Goal: Contribute content: Add original content to the website for others to see

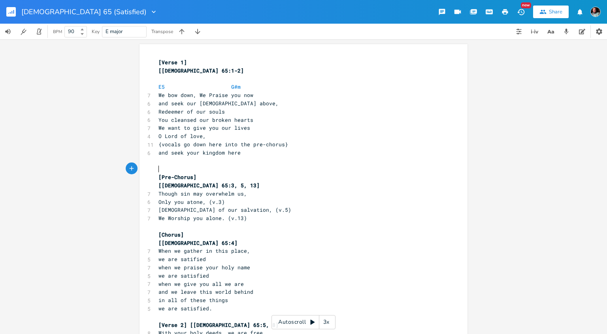
click at [378, 167] on pre "​" at bounding box center [299, 169] width 285 height 8
click at [214, 129] on span "We want to give you our lives" at bounding box center [204, 127] width 92 height 7
type textarea "you"
click at [214, 129] on span "We want to give you our lives" at bounding box center [204, 127] width 92 height 7
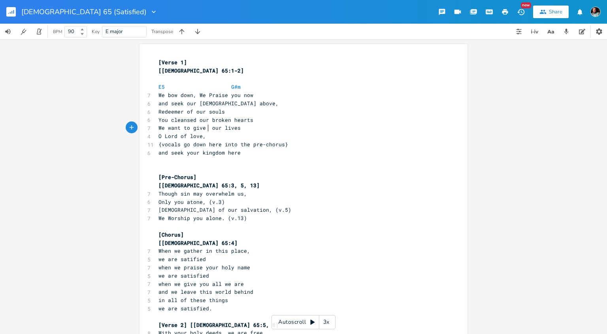
scroll to position [2, 0]
click at [159, 137] on span "O Lord of love," at bounding box center [181, 136] width 47 height 7
type textarea "To You,"
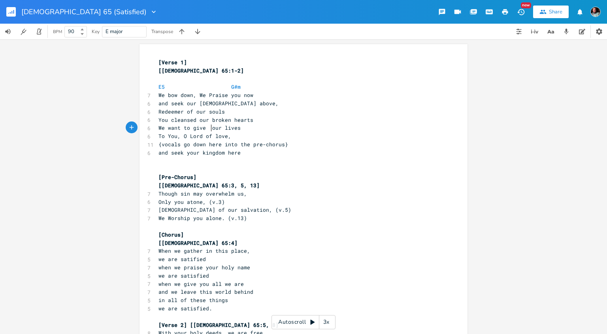
click at [210, 128] on span "We want to give our lives" at bounding box center [199, 127] width 82 height 7
click at [233, 133] on pre "To You, O Lord of love," at bounding box center [299, 136] width 285 height 8
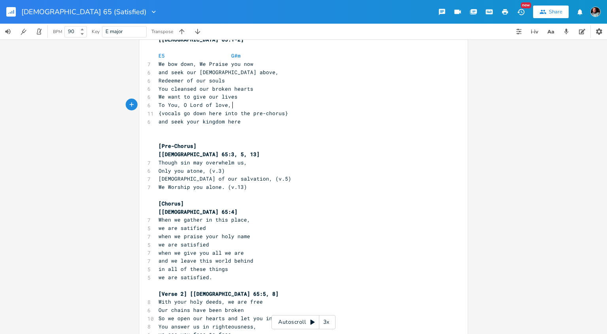
scroll to position [0, 0]
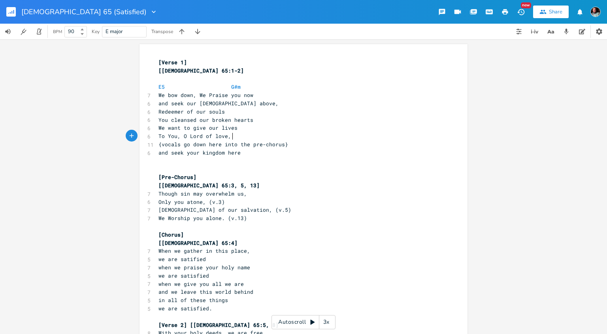
click at [227, 75] on pre "​" at bounding box center [299, 79] width 285 height 8
click at [199, 65] on pre "[Verse 1]" at bounding box center [299, 62] width 285 height 8
type textarea "hymn like"
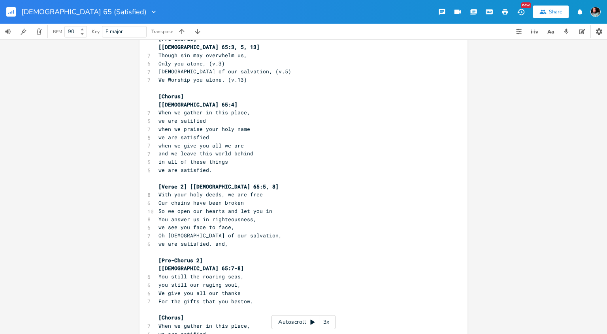
scroll to position [140, 0]
click at [226, 97] on pre "[Chorus]" at bounding box center [299, 95] width 285 height 8
type textarea "modwenish"
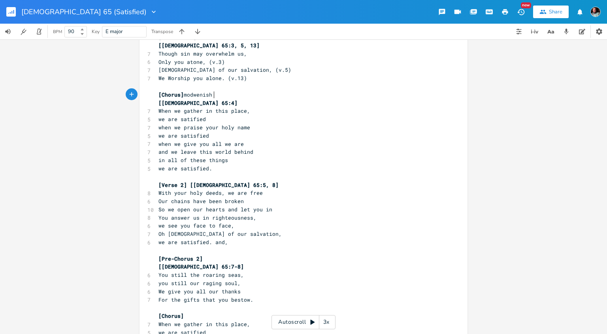
click at [203, 95] on span "[Chorus] modwenish" at bounding box center [185, 94] width 54 height 7
type textarea "ern"
click at [203, 95] on span "[Chorus] modernish" at bounding box center [185, 94] width 54 height 7
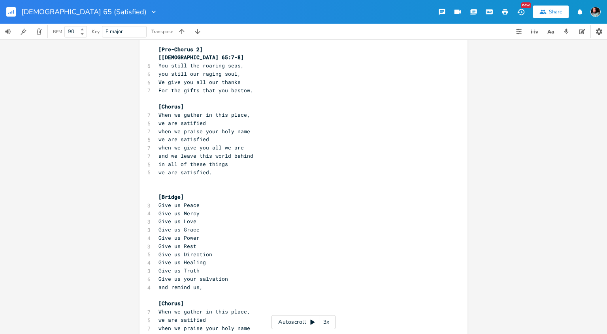
scroll to position [405, 0]
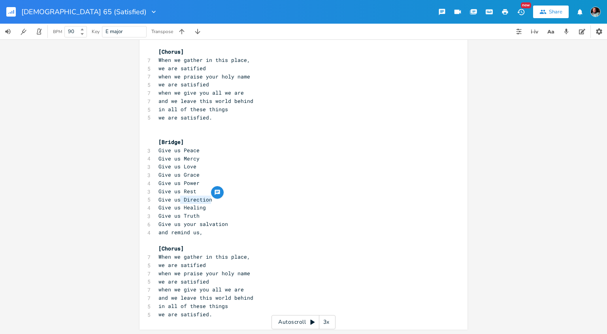
type textarea "Direction"
drag, startPoint x: 212, startPoint y: 199, endPoint x: 183, endPoint y: 200, distance: 29.2
click at [183, 200] on pre "Give us Direction" at bounding box center [299, 200] width 285 height 8
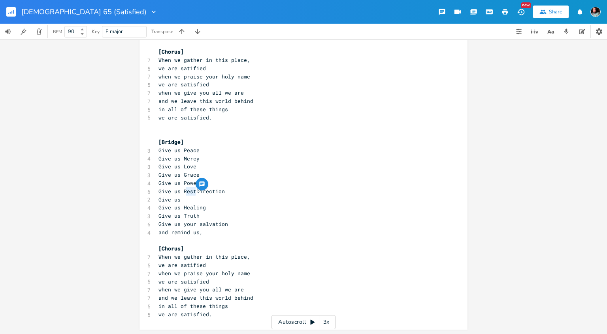
type textarea "Rest"
drag, startPoint x: 195, startPoint y: 192, endPoint x: 184, endPoint y: 191, distance: 11.5
click at [184, 191] on span "Give us RestDirection" at bounding box center [191, 191] width 66 height 7
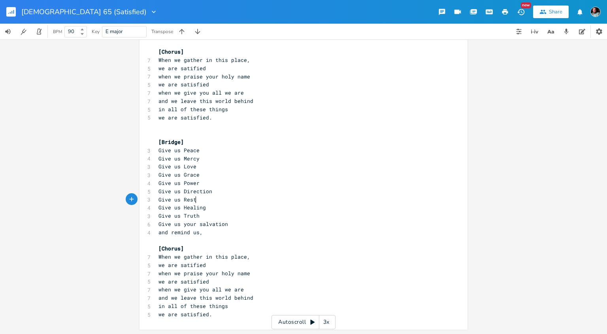
click at [206, 202] on pre "Give us Rest" at bounding box center [299, 200] width 285 height 8
type textarea "Direction"
drag, startPoint x: 211, startPoint y: 192, endPoint x: 184, endPoint y: 190, distance: 27.3
click at [184, 190] on pre "Give us Direction" at bounding box center [299, 192] width 285 height 8
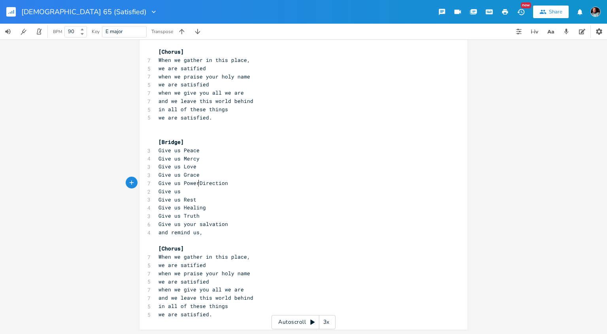
scroll to position [2, 0]
type textarea "Power"
drag, startPoint x: 198, startPoint y: 183, endPoint x: 183, endPoint y: 183, distance: 15.4
click at [183, 183] on span "Give us PowerDirection" at bounding box center [192, 183] width 69 height 7
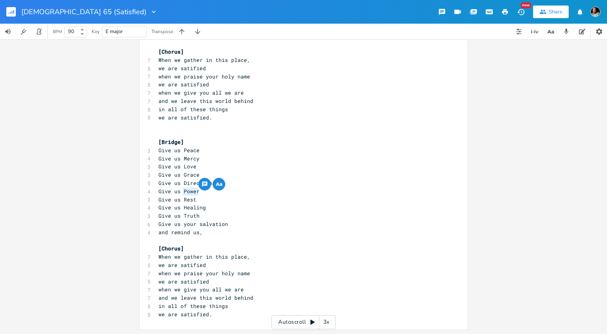
scroll to position [2, 0]
click at [205, 196] on pre "Give us Rest" at bounding box center [299, 200] width 285 height 8
click at [240, 197] on pre "Give us Rest" at bounding box center [299, 200] width 285 height 8
type textarea "remind us,"
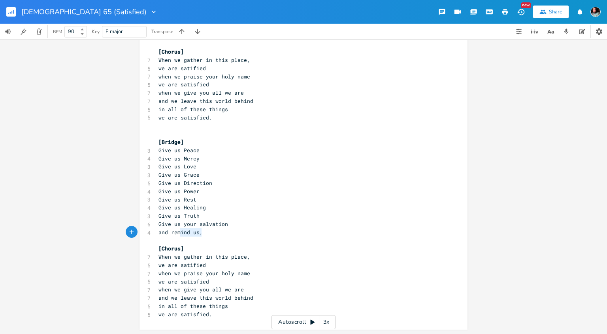
scroll to position [8, 0]
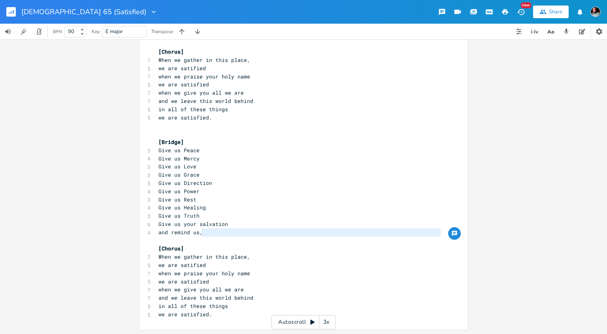
type textarea "and remind us,"
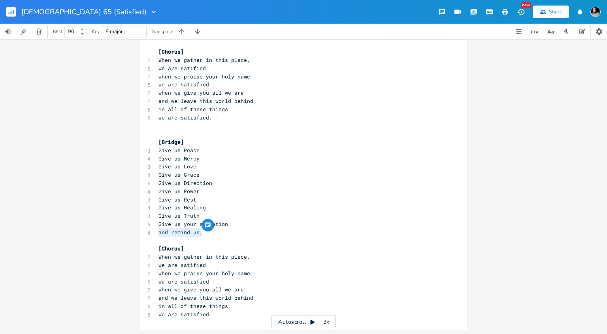
drag, startPoint x: 205, startPoint y: 233, endPoint x: 157, endPoint y: 233, distance: 48.6
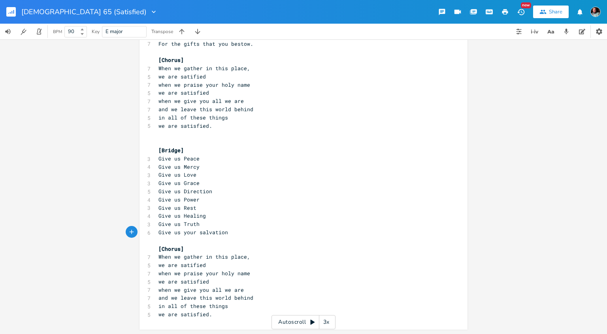
click at [158, 192] on pre "Give us Direction" at bounding box center [299, 192] width 285 height 8
type textarea "And"
click at [189, 233] on span "Give us your salvation" at bounding box center [192, 232] width 69 height 7
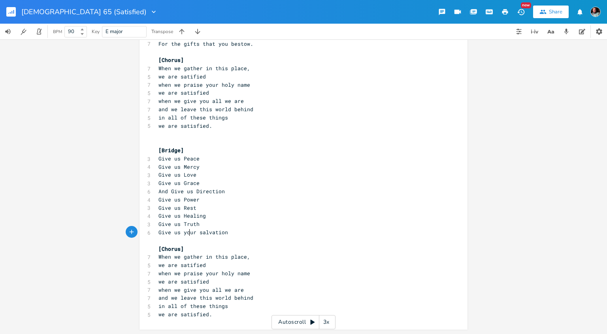
type textarea "your"
click at [189, 233] on span "Give us your salvation" at bounding box center [192, 232] width 69 height 7
click at [159, 232] on span "Give us salvation" at bounding box center [185, 232] width 54 height 7
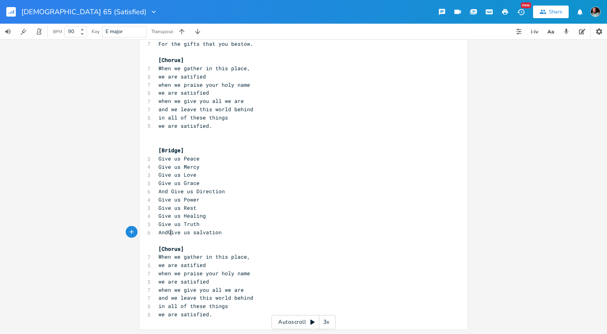
scroll to position [2, 13]
type textarea "And"
click at [162, 232] on span "And Give us salvation" at bounding box center [191, 232] width 66 height 7
click at [167, 239] on pre "​" at bounding box center [299, 241] width 285 height 8
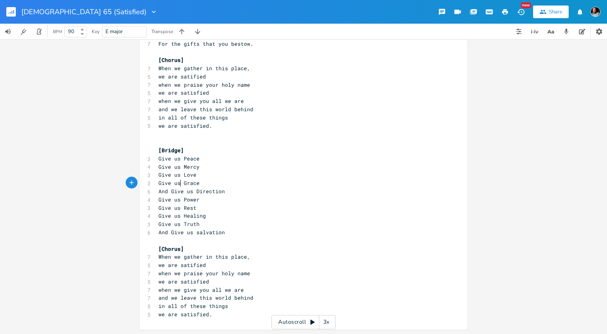
click at [180, 184] on span "Give us Grace" at bounding box center [178, 183] width 41 height 7
type textarea "YOUR"
type textarea "our"
click at [255, 205] on pre "Give us Rest" at bounding box center [299, 208] width 285 height 8
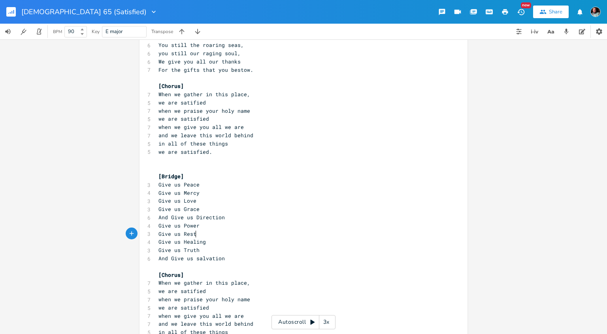
scroll to position [396, 0]
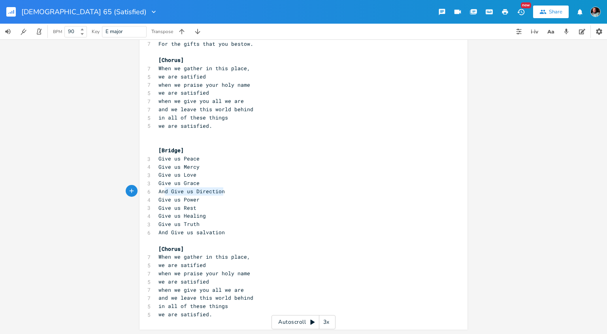
type textarea "nd Give us Direction"
drag, startPoint x: 227, startPoint y: 193, endPoint x: 162, endPoint y: 195, distance: 64.8
click at [162, 195] on pre "And Give us Direction" at bounding box center [299, 192] width 285 height 8
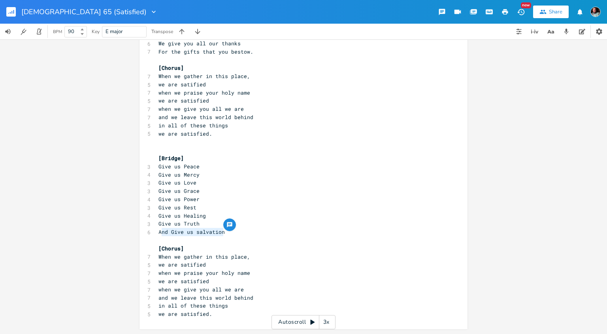
type textarea "And Give us salvation"
drag, startPoint x: 225, startPoint y: 234, endPoint x: 158, endPoint y: 232, distance: 67.1
click at [158, 232] on pre "And Give us salvation" at bounding box center [299, 232] width 285 height 8
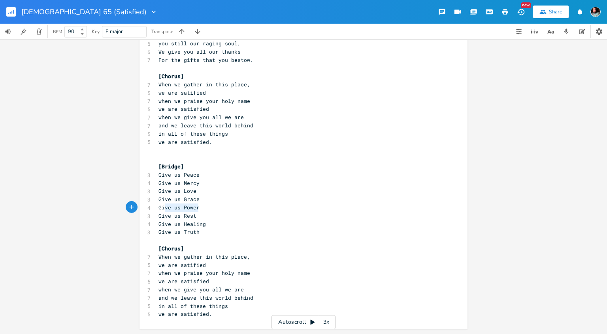
type textarea "Give us Power"
drag, startPoint x: 200, startPoint y: 208, endPoint x: 158, endPoint y: 209, distance: 41.5
click at [158, 209] on pre "Give us Power" at bounding box center [299, 208] width 285 height 8
click at [189, 210] on span "Give us Power" at bounding box center [178, 207] width 41 height 7
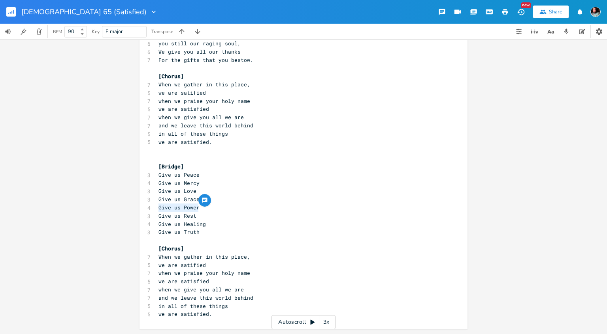
scroll to position [2, 0]
type textarea "Power"
drag, startPoint x: 198, startPoint y: 208, endPoint x: 181, endPoint y: 208, distance: 17.0
click at [181, 208] on span "Give us Power" at bounding box center [178, 207] width 41 height 7
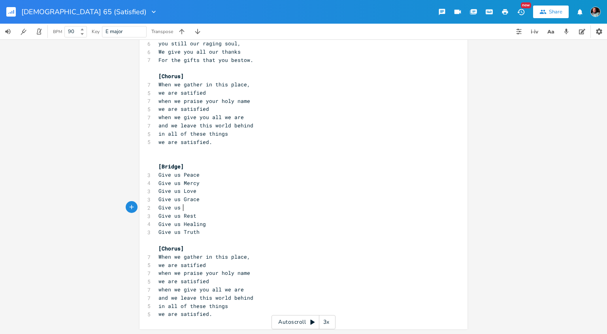
scroll to position [2, 1]
type textarea "HOP"
type textarea "ope"
type textarea "Healing"
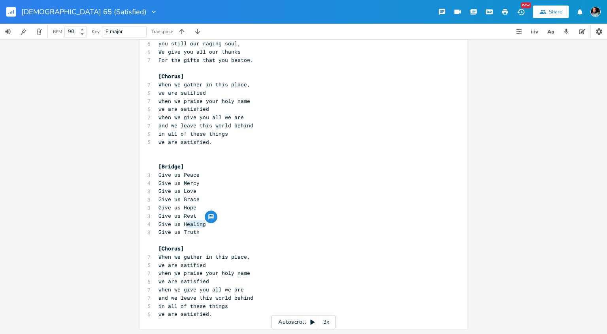
scroll to position [2, 21]
drag, startPoint x: 206, startPoint y: 227, endPoint x: 182, endPoint y: 225, distance: 23.4
click at [182, 225] on pre "Give us Healing" at bounding box center [299, 224] width 285 height 8
type textarea "Rest"
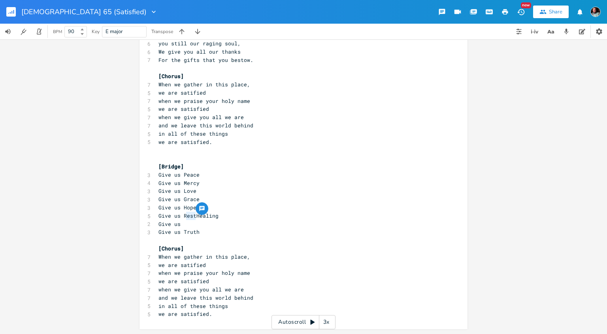
scroll to position [2, 12]
drag, startPoint x: 195, startPoint y: 216, endPoint x: 183, endPoint y: 216, distance: 11.9
click at [183, 216] on span "Give us RestHealing" at bounding box center [188, 215] width 60 height 7
click at [215, 230] on pre "Give us Truth" at bounding box center [299, 232] width 285 height 8
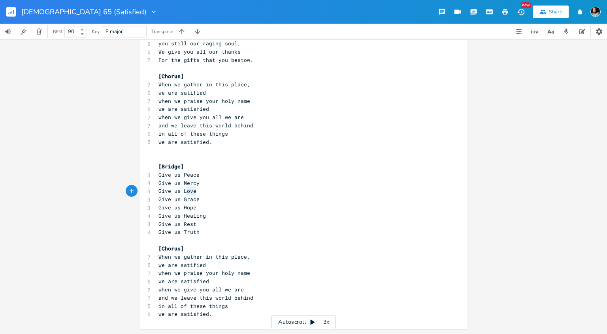
type textarea "Love"
drag, startPoint x: 197, startPoint y: 192, endPoint x: 182, endPoint y: 191, distance: 14.2
click at [182, 191] on pre "Give us Love" at bounding box center [299, 191] width 285 height 8
click at [190, 195] on pre "Give us Love" at bounding box center [299, 191] width 285 height 8
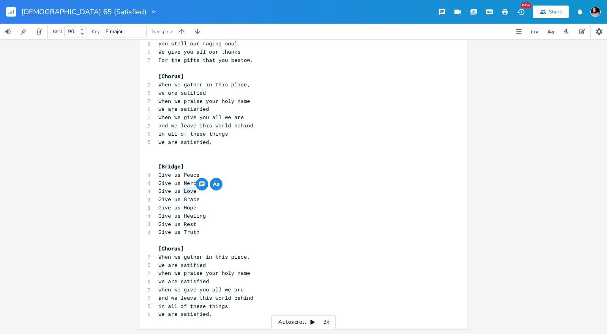
scroll to position [2, 0]
type textarea "Healing"
drag, startPoint x: 208, startPoint y: 219, endPoint x: 183, endPoint y: 217, distance: 25.3
click at [183, 217] on pre "Give us Healing" at bounding box center [299, 216] width 285 height 8
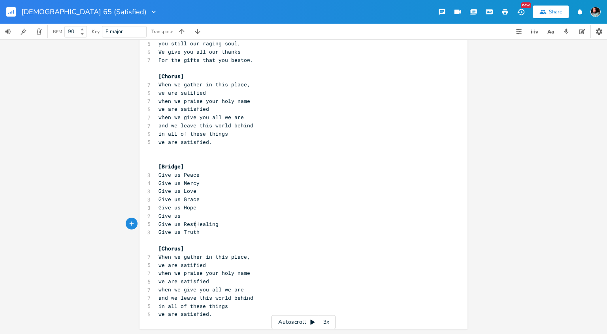
scroll to position [2, 0]
type textarea "Rest"
drag, startPoint x: 195, startPoint y: 225, endPoint x: 184, endPoint y: 225, distance: 11.1
click at [184, 225] on span "Give us RestHealing" at bounding box center [188, 224] width 60 height 7
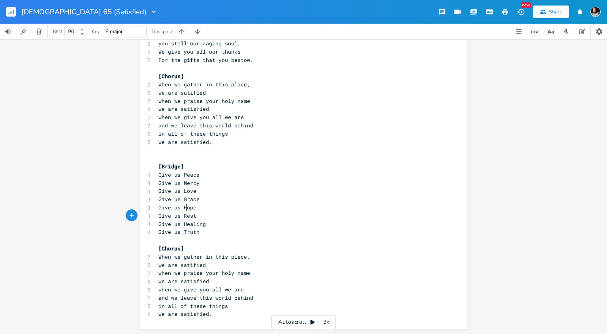
scroll to position [2, 0]
click at [186, 207] on span "Give us Hope" at bounding box center [177, 207] width 38 height 7
type textarea "Hope"
drag, startPoint x: 195, startPoint y: 208, endPoint x: 182, endPoint y: 208, distance: 12.6
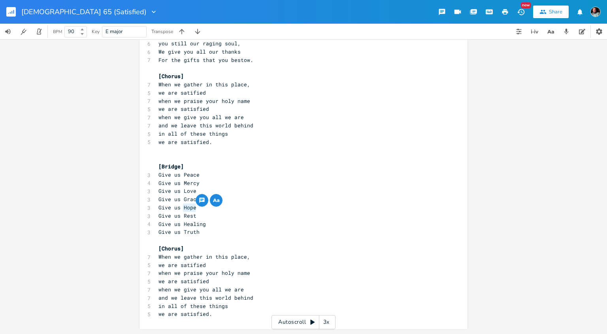
click at [182, 208] on span "Give us Hope" at bounding box center [177, 207] width 38 height 7
type textarea "Healing"
drag, startPoint x: 206, startPoint y: 225, endPoint x: 183, endPoint y: 224, distance: 22.5
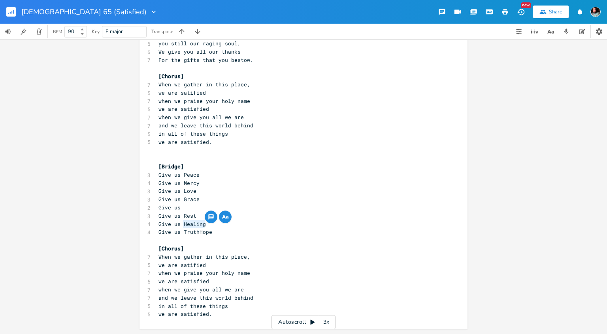
click at [183, 224] on pre "Give us Healing" at bounding box center [299, 224] width 285 height 8
type textarea "Rest"
drag, startPoint x: 194, startPoint y: 217, endPoint x: 184, endPoint y: 217, distance: 10.3
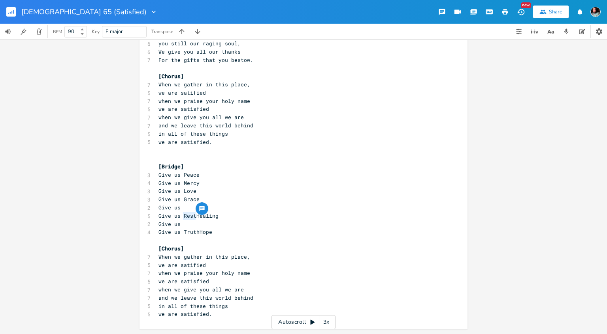
click at [184, 217] on span "Give us RestHealing" at bounding box center [188, 215] width 60 height 7
type textarea "Truth"
drag, startPoint x: 198, startPoint y: 234, endPoint x: 184, endPoint y: 233, distance: 14.7
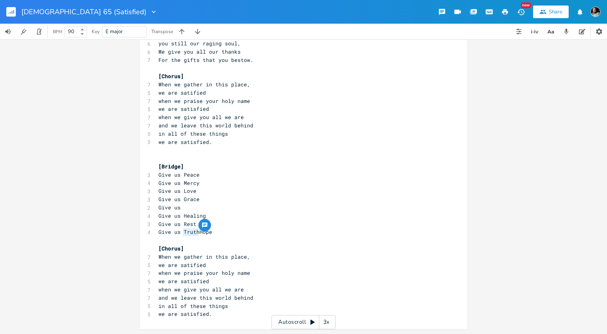
click at [184, 233] on span "Give us TruthHope" at bounding box center [185, 232] width 54 height 7
click at [211, 222] on pre "Give us Rest" at bounding box center [299, 224] width 285 height 8
click at [182, 160] on pre "​" at bounding box center [299, 158] width 285 height 8
click at [190, 160] on pre "​" at bounding box center [299, 158] width 285 height 8
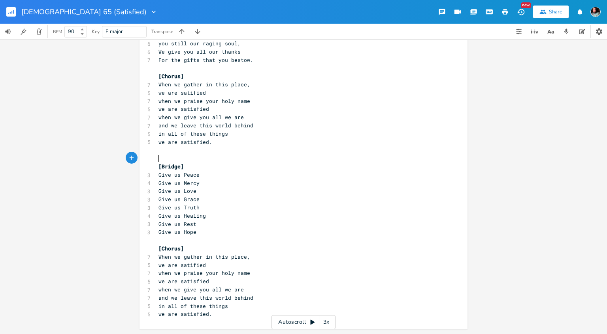
click at [186, 167] on pre "[Bridge]" at bounding box center [299, 167] width 285 height 8
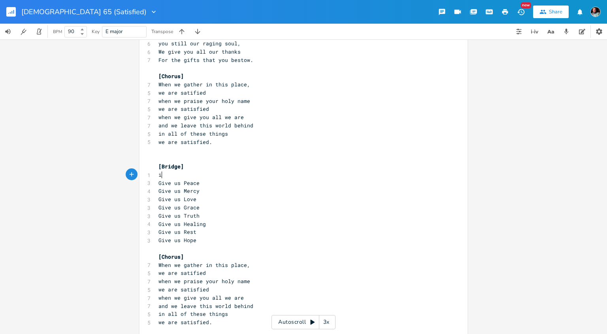
scroll to position [2, 1]
type textarea "in your"
click at [315, 203] on pre "Give us Love" at bounding box center [299, 199] width 285 height 8
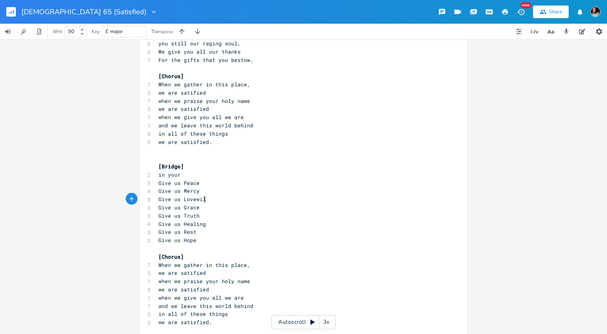
type textarea "will"
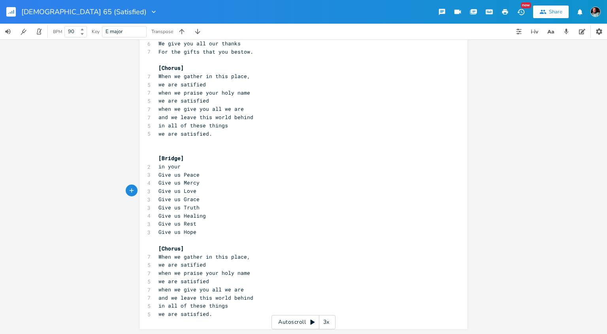
scroll to position [387, 0]
click at [199, 167] on pre "in your" at bounding box center [299, 168] width 285 height 8
type textarea "will"
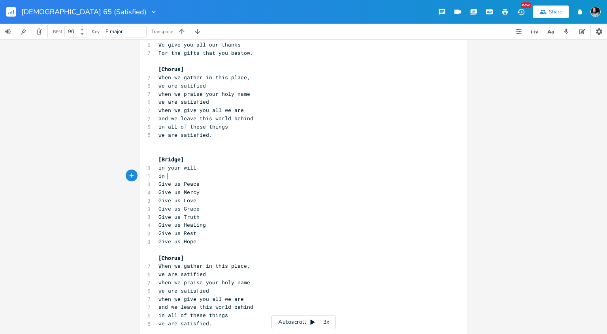
scroll to position [2, 6]
type textarea "in"
type textarea "your will"
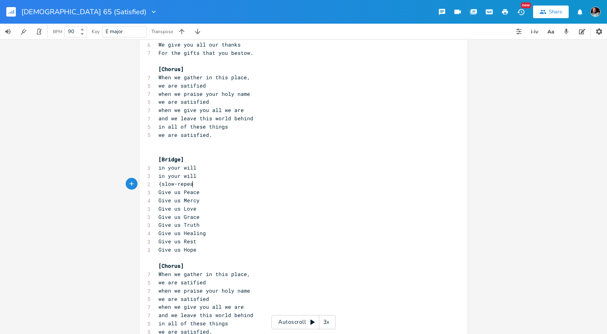
scroll to position [2, 34]
type textarea "{slow-repeat fast"
type textarea "}"
